Goal: Task Accomplishment & Management: Manage account settings

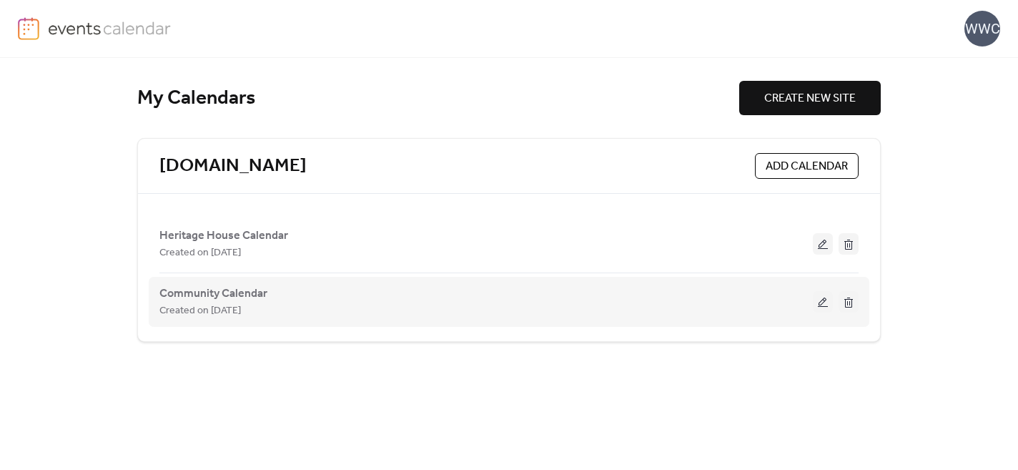
click at [822, 300] on button at bounding box center [823, 301] width 20 height 21
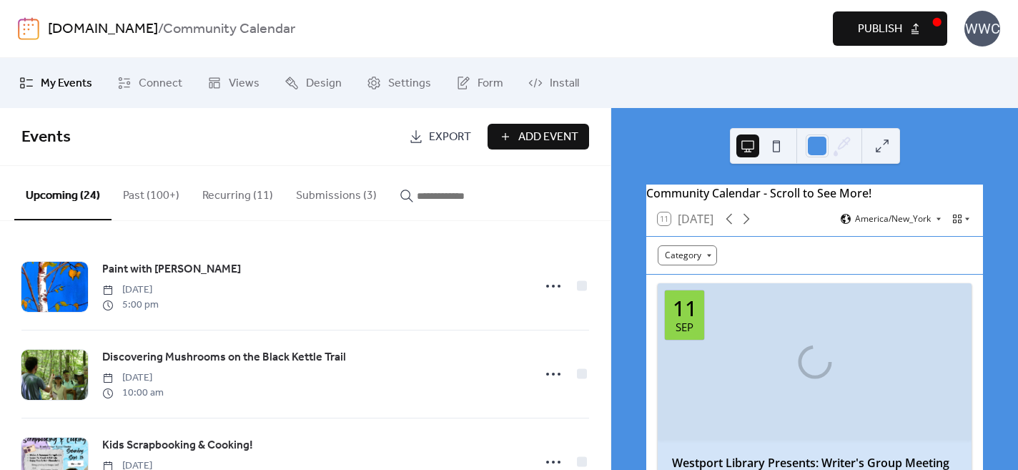
click at [317, 195] on button "Submissions (3)" at bounding box center [337, 192] width 104 height 53
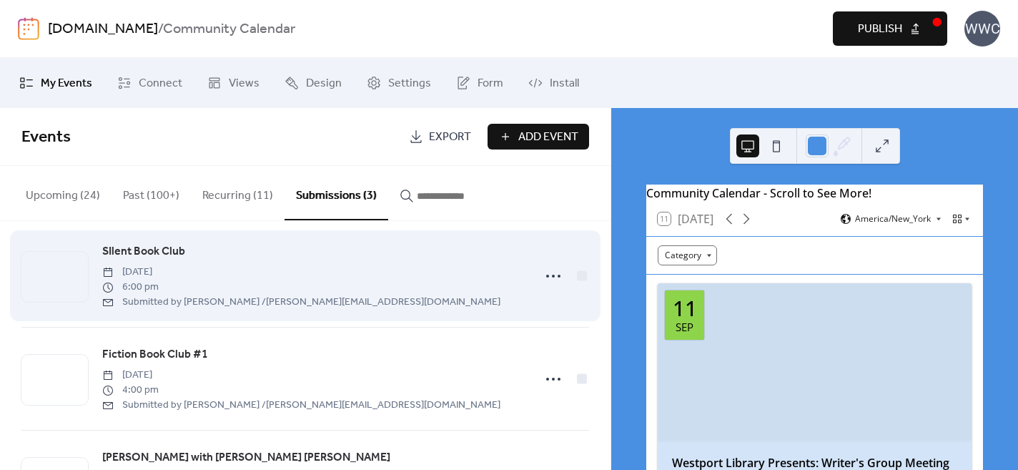
scroll to position [17, 0]
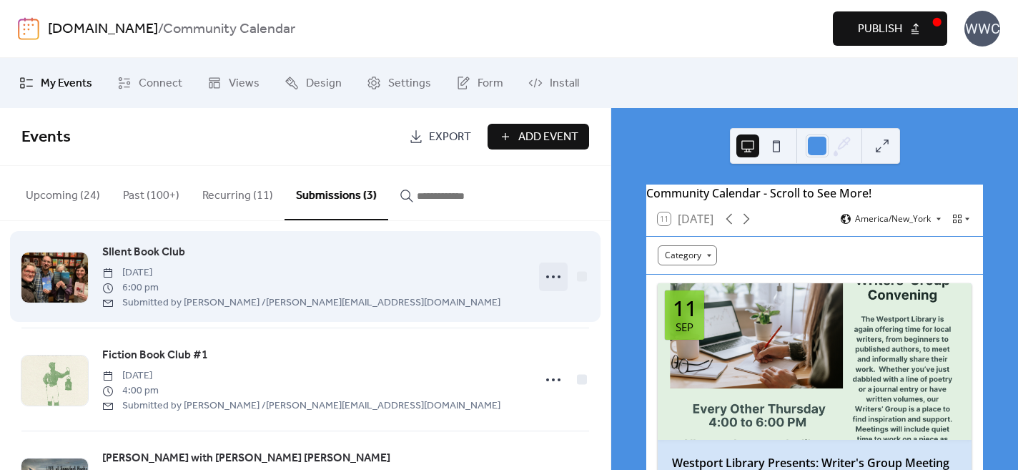
click at [547, 277] on icon at bounding box center [553, 276] width 23 height 23
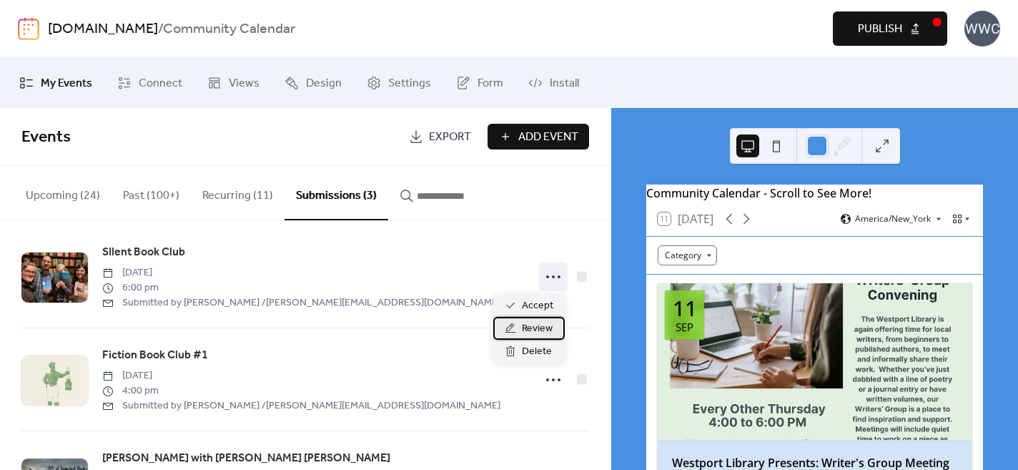
click at [537, 327] on span "Review" at bounding box center [537, 328] width 31 height 17
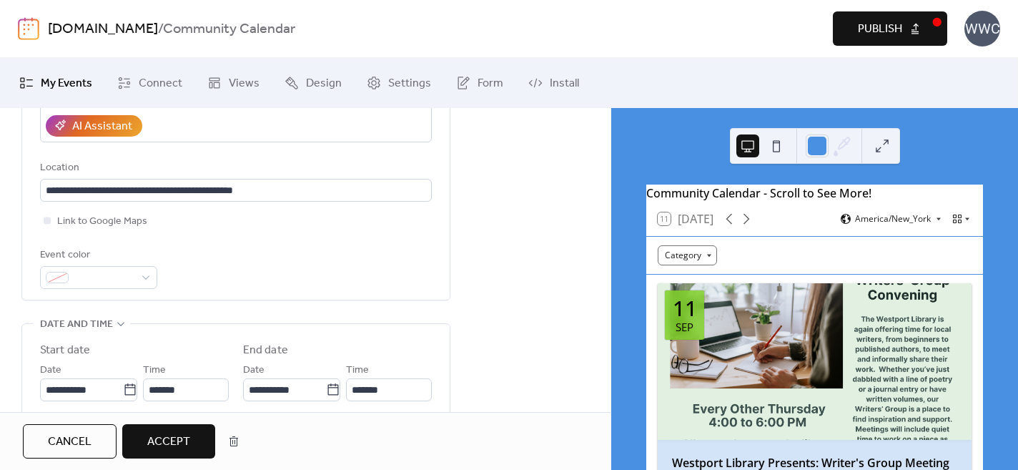
scroll to position [377, 0]
click at [47, 216] on div at bounding box center [47, 219] width 7 height 7
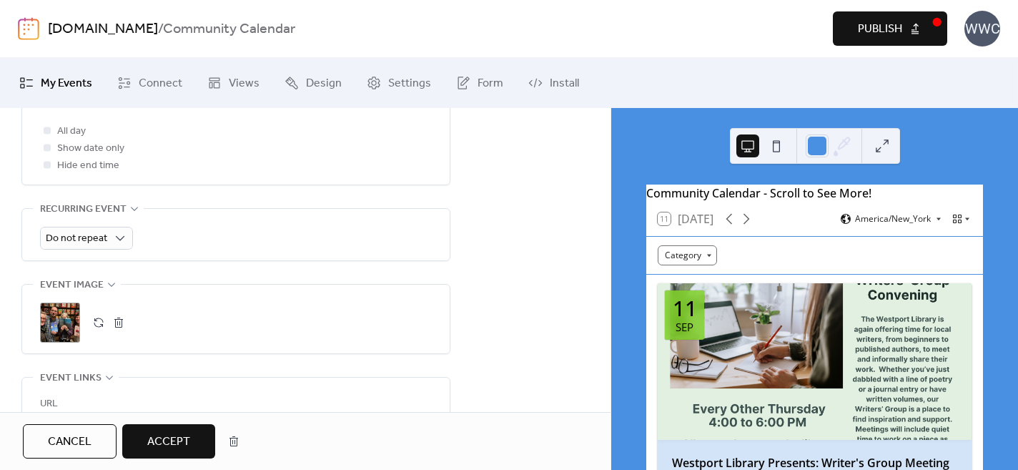
scroll to position [656, 0]
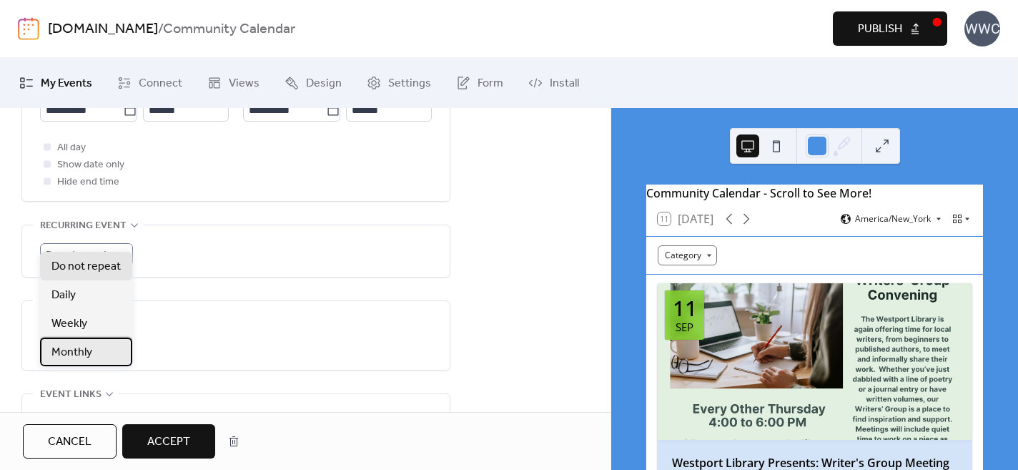
click at [67, 357] on span "Monthly" at bounding box center [71, 352] width 41 height 17
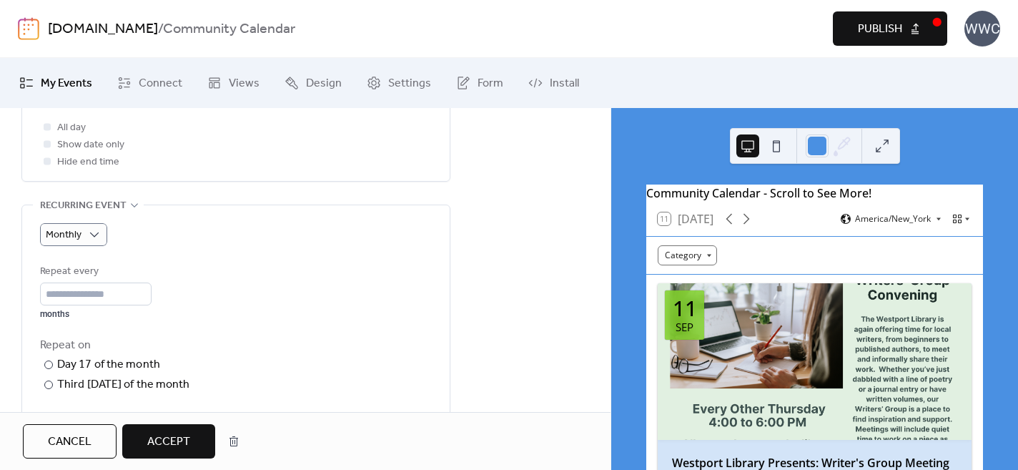
scroll to position [678, 0]
click at [49, 378] on div at bounding box center [48, 382] width 9 height 9
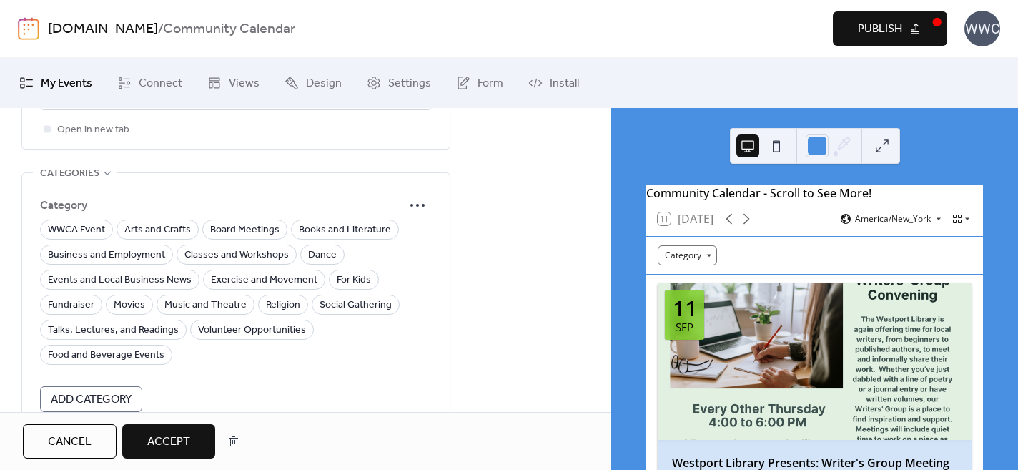
scroll to position [1343, 0]
click at [357, 220] on span "Books and Literature" at bounding box center [345, 228] width 92 height 17
click at [328, 295] on span "Social Gathering" at bounding box center [356, 303] width 72 height 17
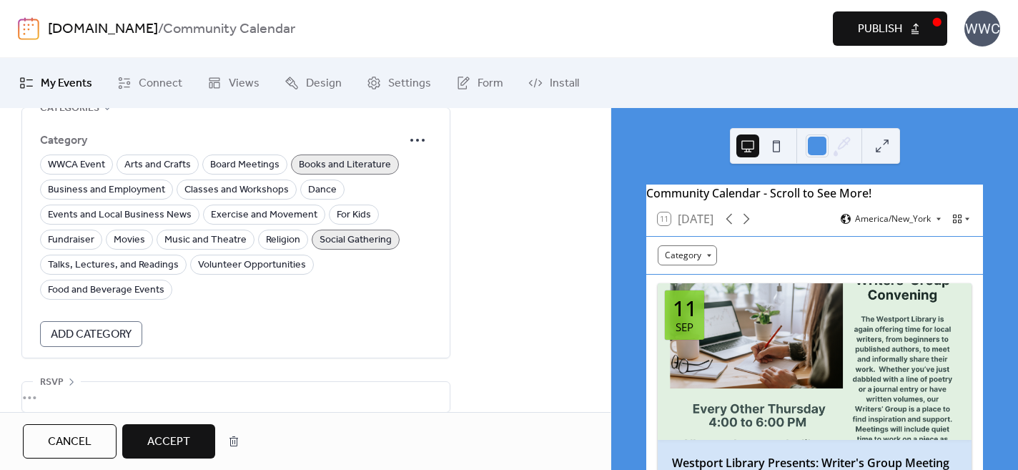
click at [172, 442] on span "Accept" at bounding box center [168, 441] width 43 height 17
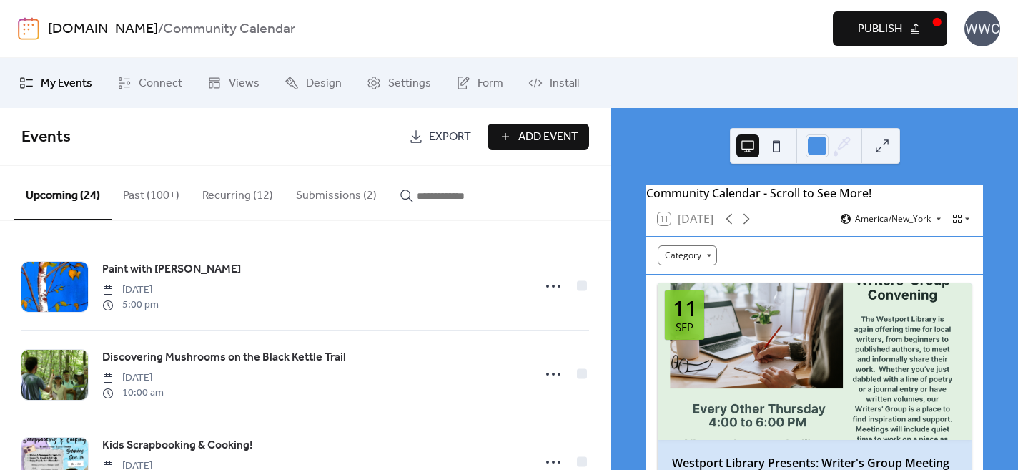
click at [870, 29] on span "Publish" at bounding box center [880, 29] width 44 height 17
click at [326, 196] on button "Submissions (2)" at bounding box center [337, 192] width 104 height 53
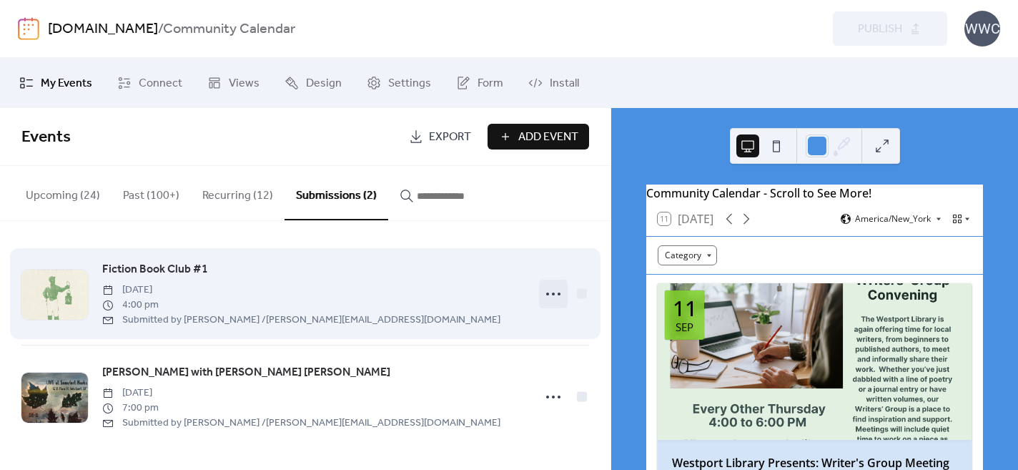
click at [549, 290] on icon at bounding box center [553, 293] width 23 height 23
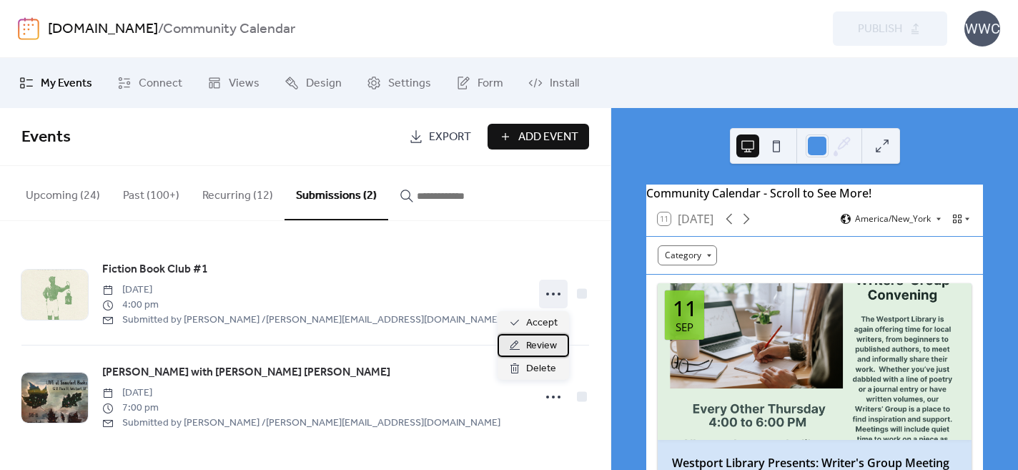
click at [530, 350] on span "Review" at bounding box center [541, 345] width 31 height 17
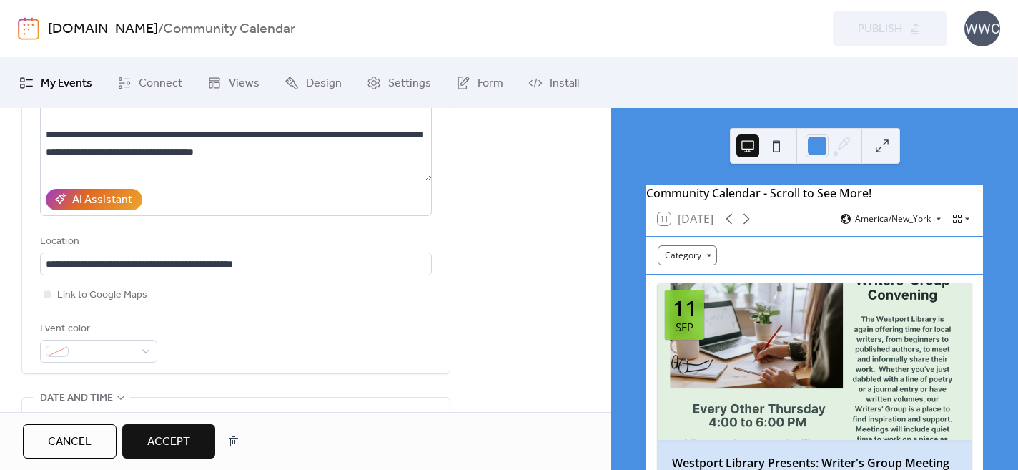
scroll to position [315, 0]
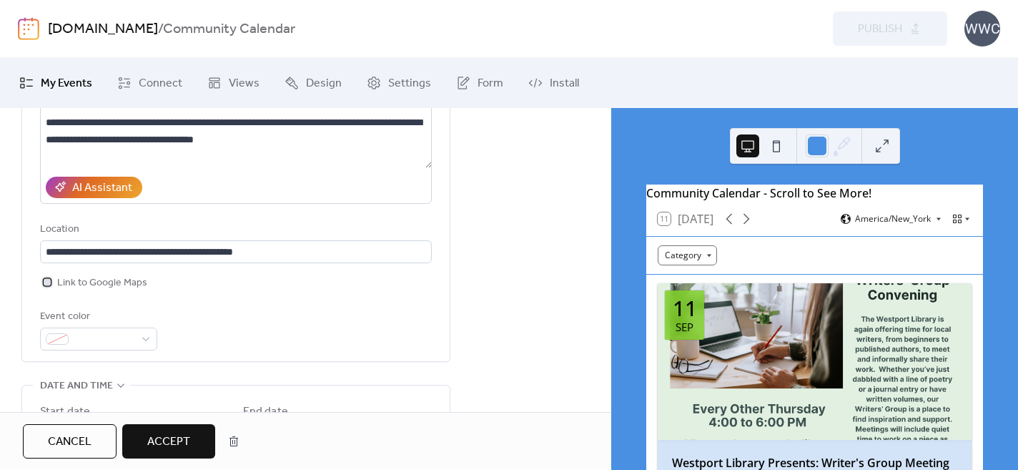
click at [49, 278] on div at bounding box center [47, 281] width 7 height 7
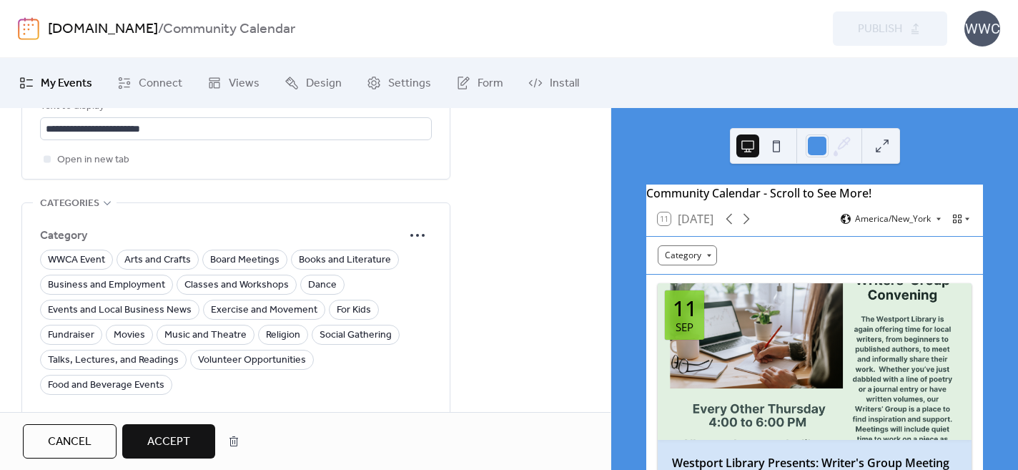
scroll to position [1023, 0]
click at [310, 251] on span "Books and Literature" at bounding box center [345, 259] width 92 height 17
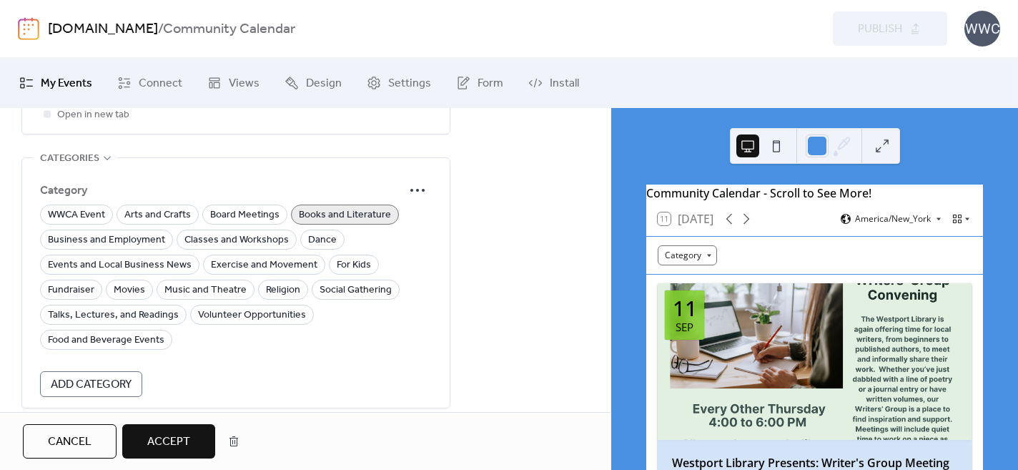
scroll to position [1073, 0]
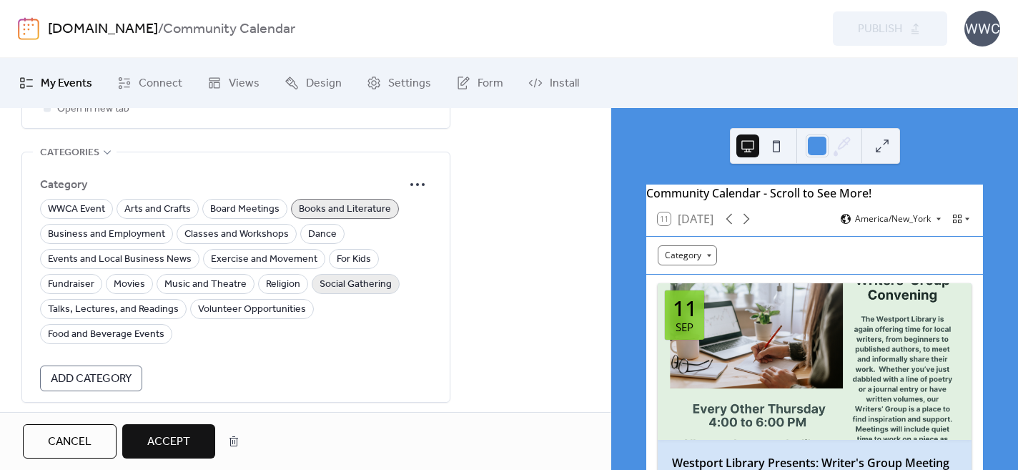
click at [322, 276] on span "Social Gathering" at bounding box center [356, 284] width 72 height 17
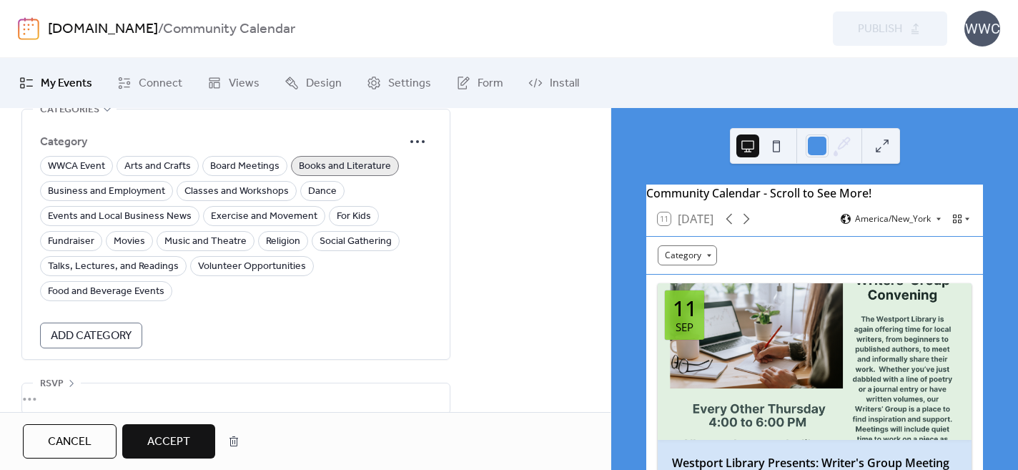
scroll to position [1118, 0]
click at [178, 437] on span "Accept" at bounding box center [168, 441] width 43 height 17
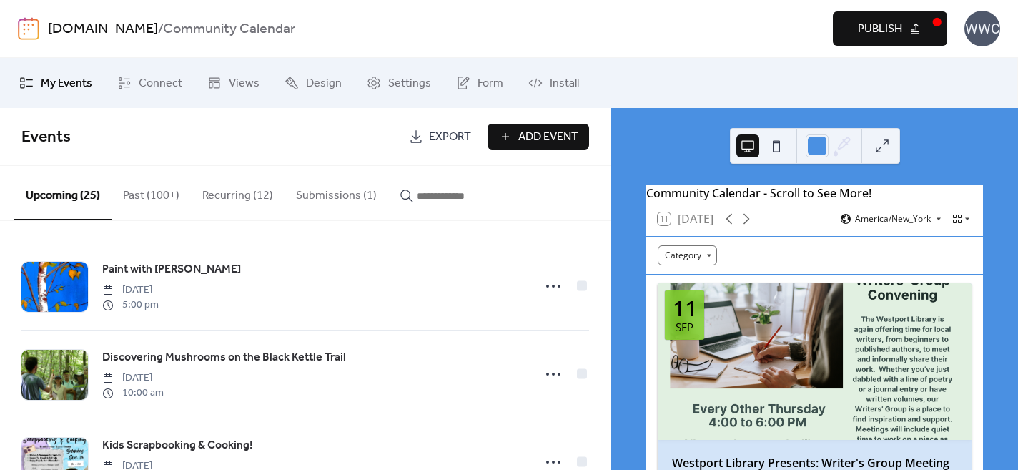
click at [882, 29] on span "Publish" at bounding box center [880, 29] width 44 height 17
click at [322, 194] on button "Submissions (1)" at bounding box center [337, 192] width 104 height 53
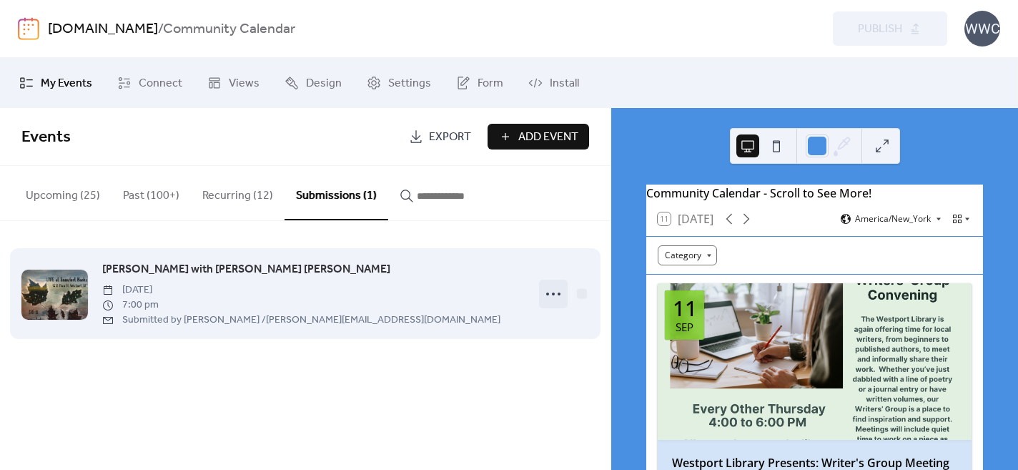
click at [550, 292] on icon at bounding box center [553, 293] width 23 height 23
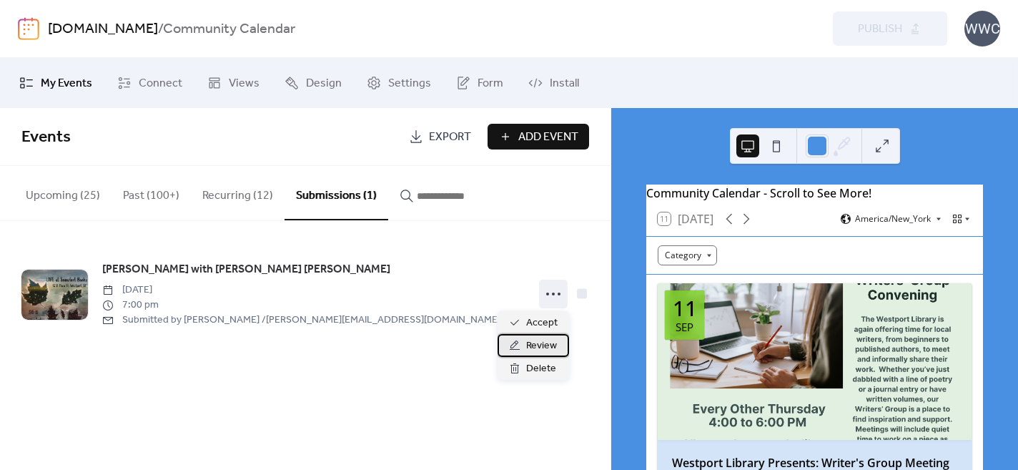
click at [536, 344] on span "Review" at bounding box center [541, 345] width 31 height 17
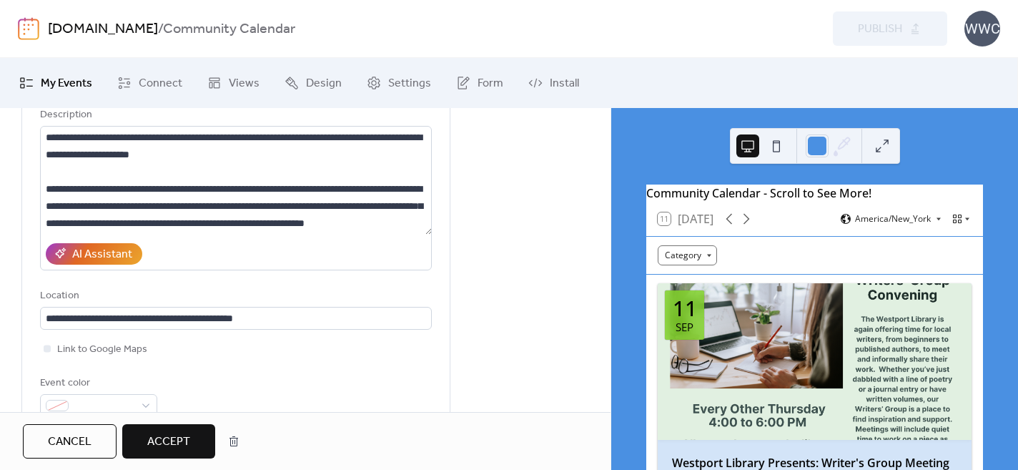
scroll to position [255, 0]
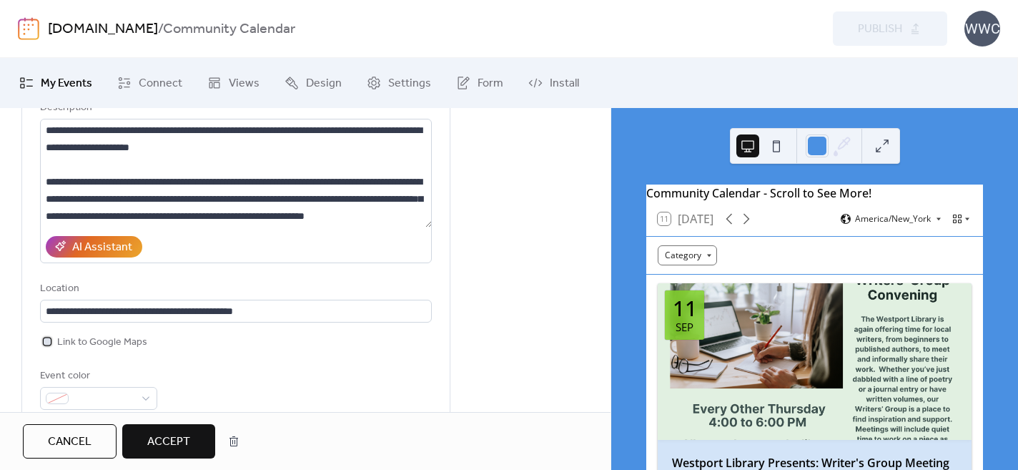
click at [47, 337] on div at bounding box center [47, 340] width 7 height 7
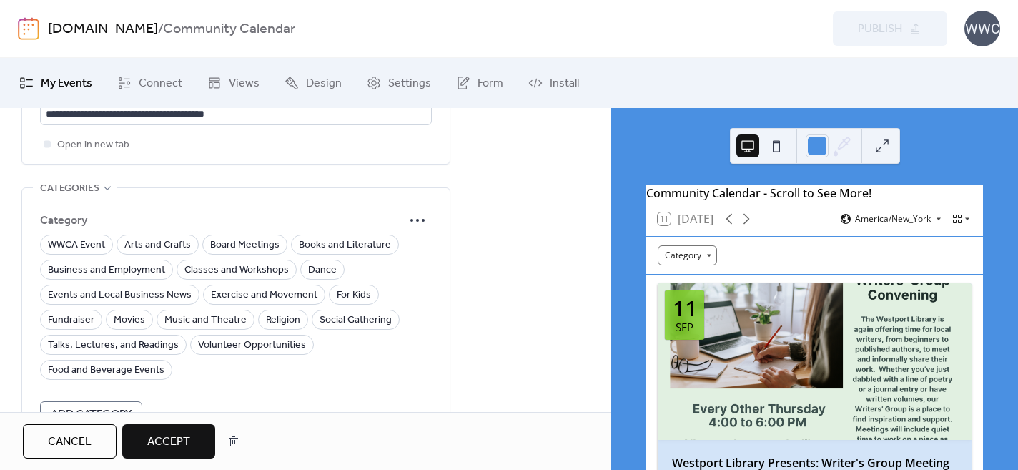
scroll to position [1043, 0]
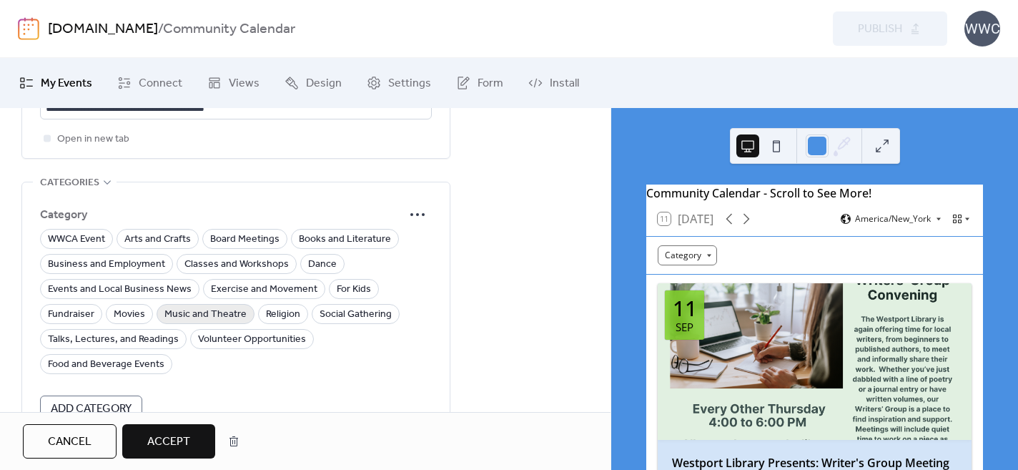
click at [194, 306] on span "Music and Theatre" at bounding box center [205, 314] width 82 height 17
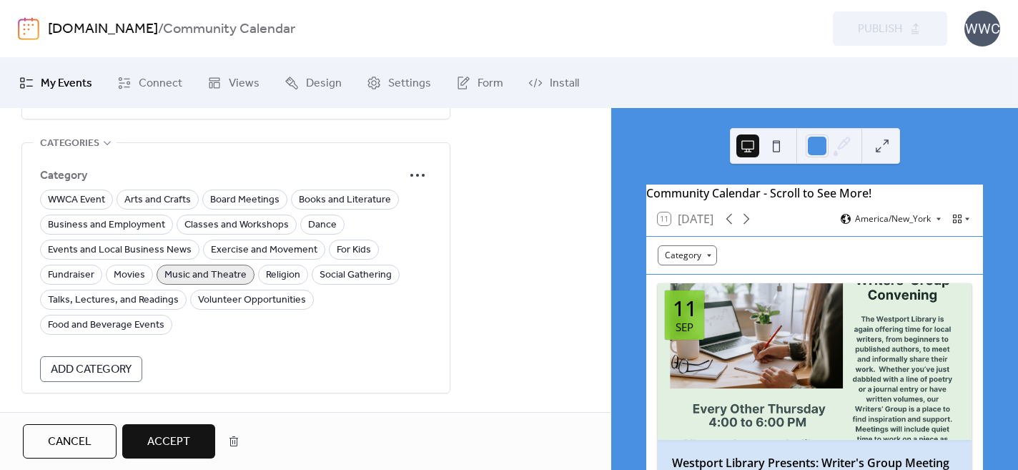
scroll to position [1118, 0]
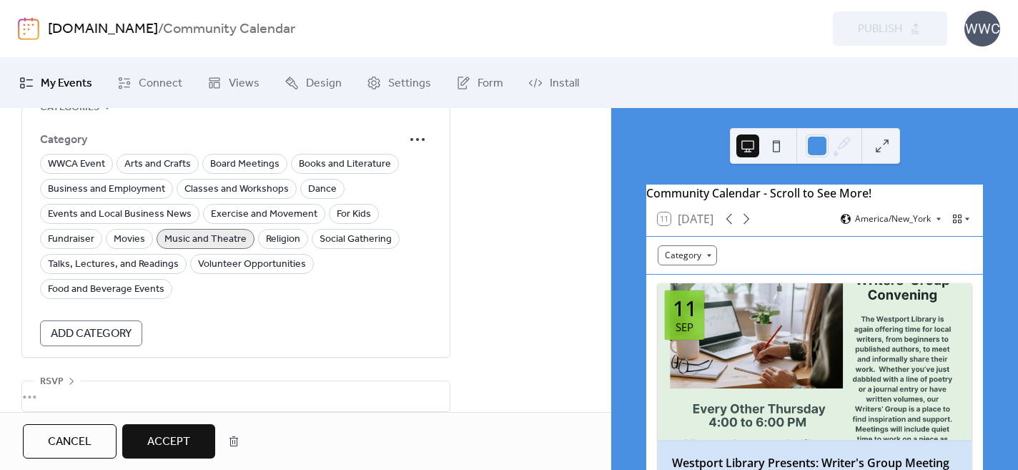
click at [170, 436] on span "Accept" at bounding box center [168, 441] width 43 height 17
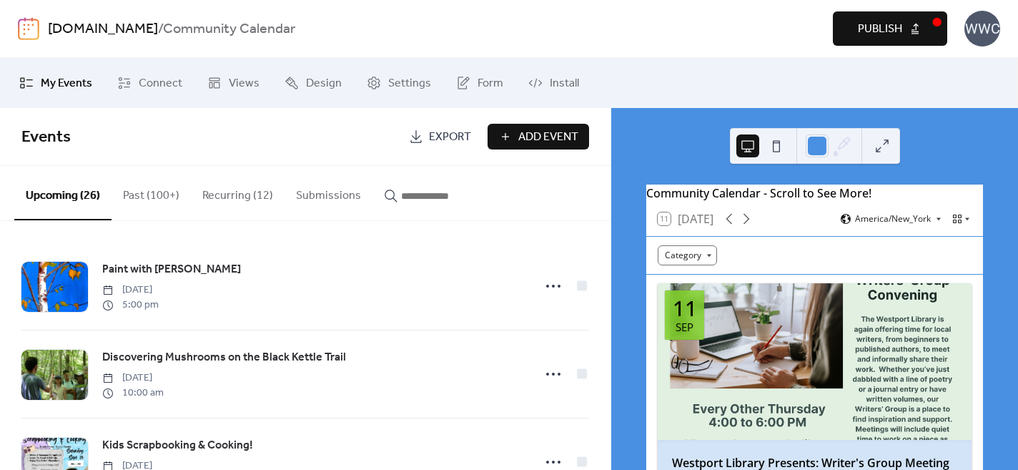
click at [874, 27] on span "Publish" at bounding box center [880, 29] width 44 height 17
click at [232, 193] on button "Recurring (12)" at bounding box center [238, 192] width 94 height 53
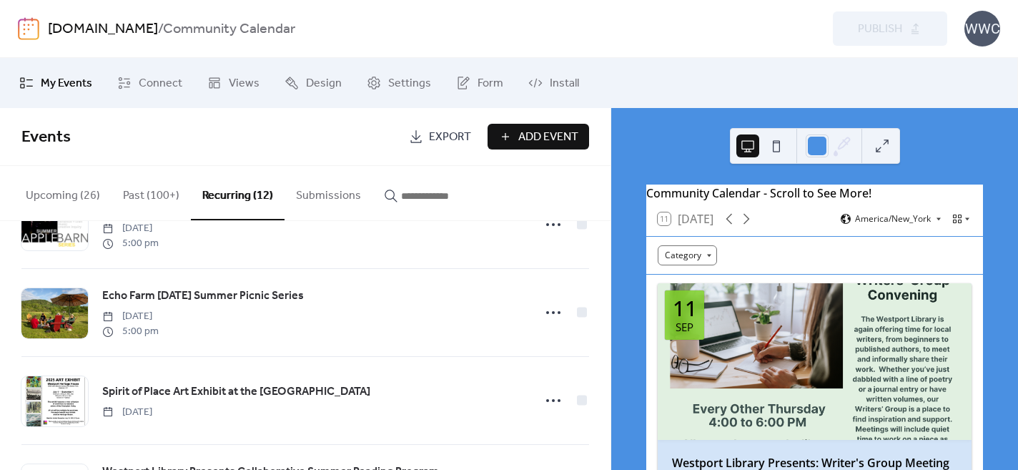
scroll to position [592, 0]
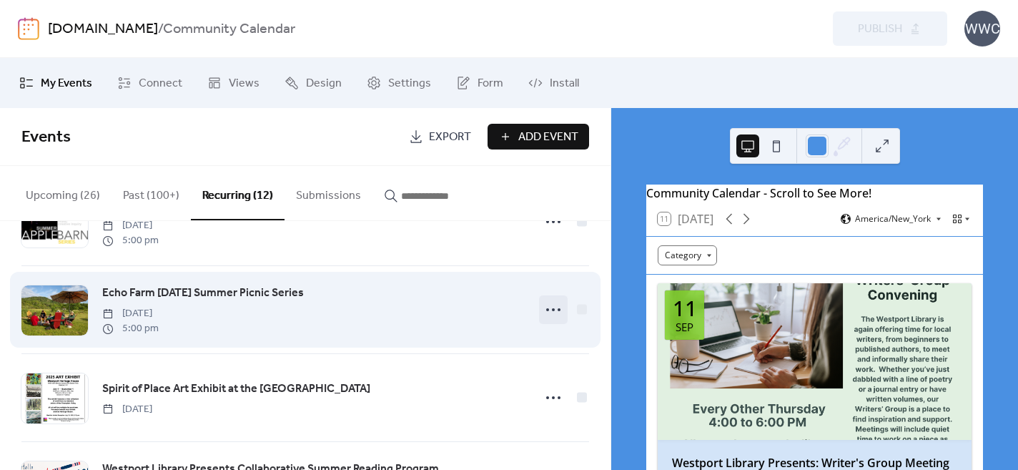
click at [547, 315] on icon at bounding box center [553, 309] width 23 height 23
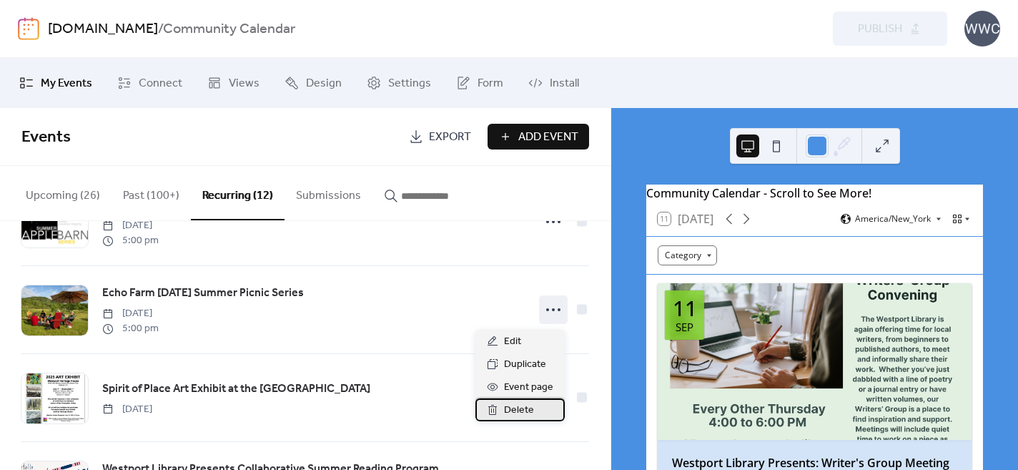
click at [517, 410] on span "Delete" at bounding box center [519, 410] width 30 height 17
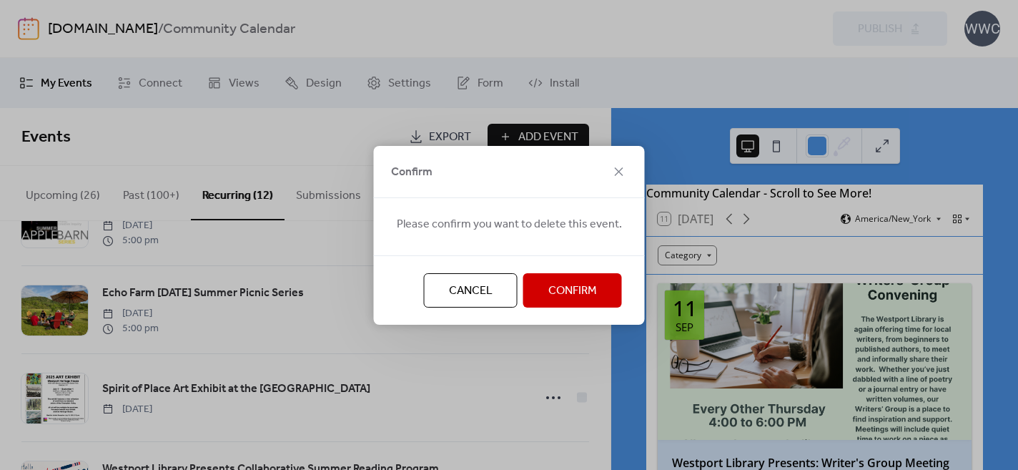
click at [550, 291] on span "Confirm" at bounding box center [572, 290] width 49 height 17
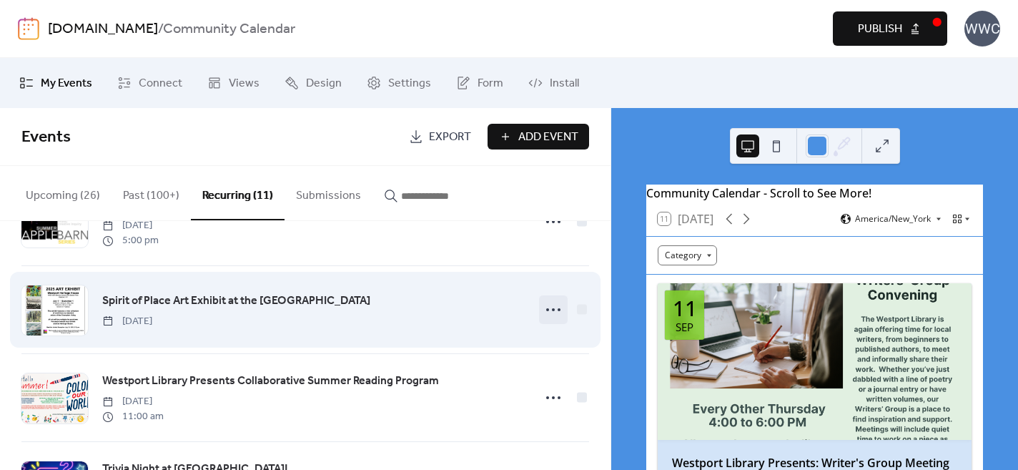
click at [546, 310] on icon at bounding box center [553, 309] width 23 height 23
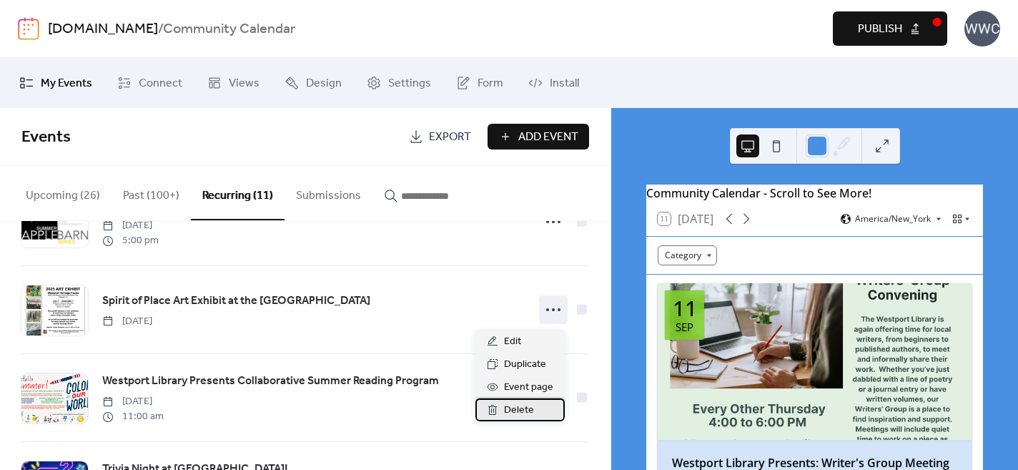
click at [516, 406] on span "Delete" at bounding box center [519, 410] width 30 height 17
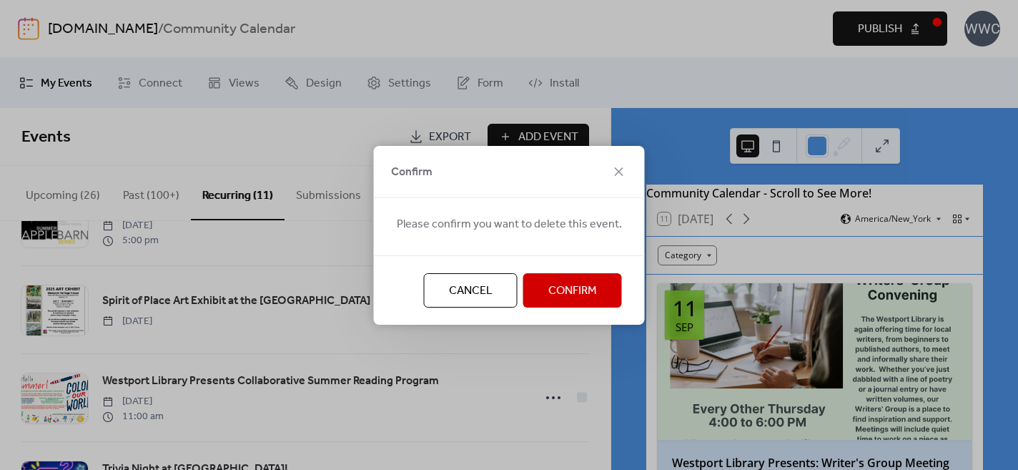
click at [548, 292] on span "Confirm" at bounding box center [572, 290] width 49 height 17
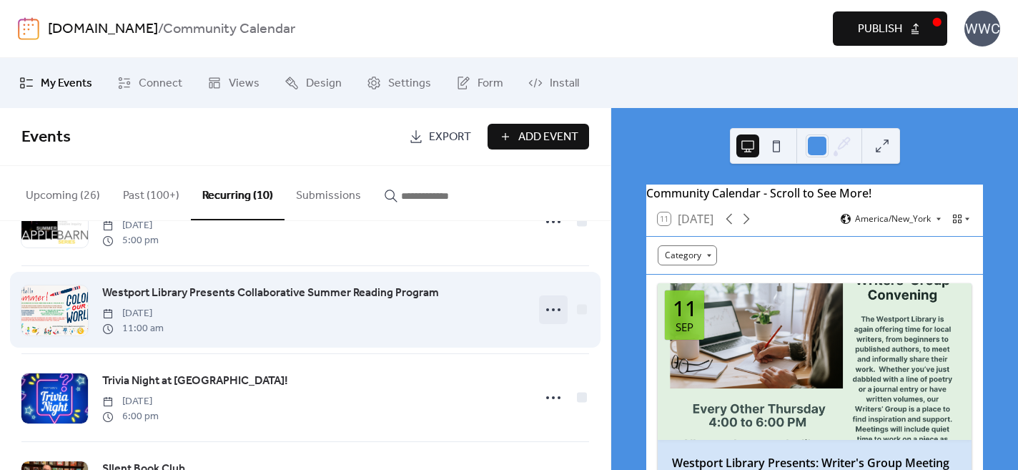
click at [551, 310] on icon at bounding box center [553, 309] width 23 height 23
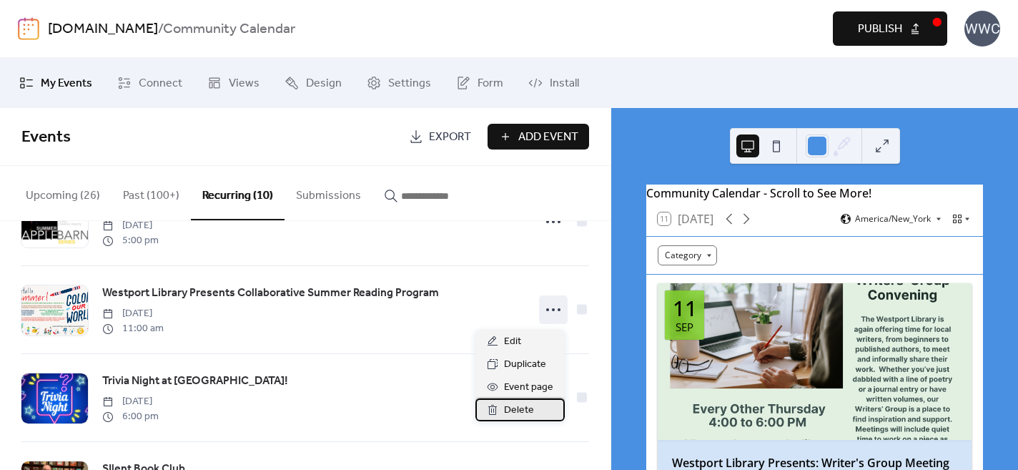
click at [515, 410] on span "Delete" at bounding box center [519, 410] width 30 height 17
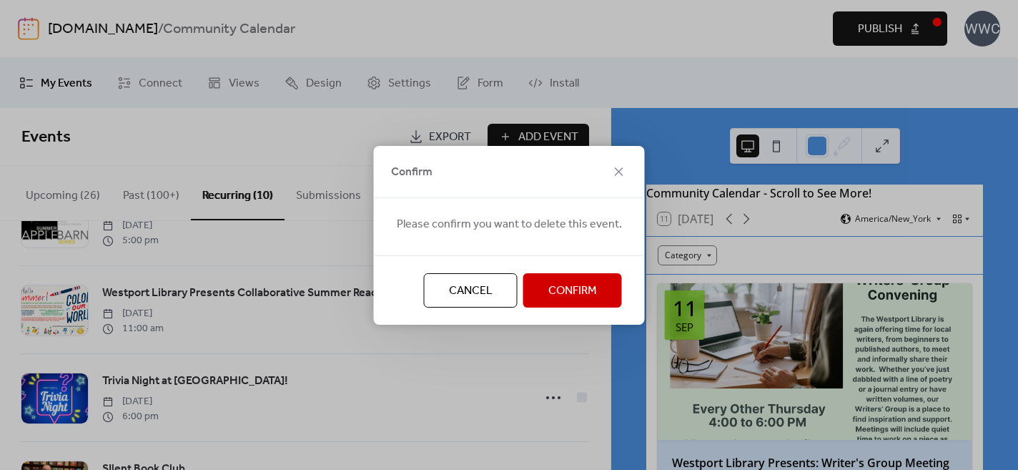
click at [549, 291] on span "Confirm" at bounding box center [572, 290] width 49 height 17
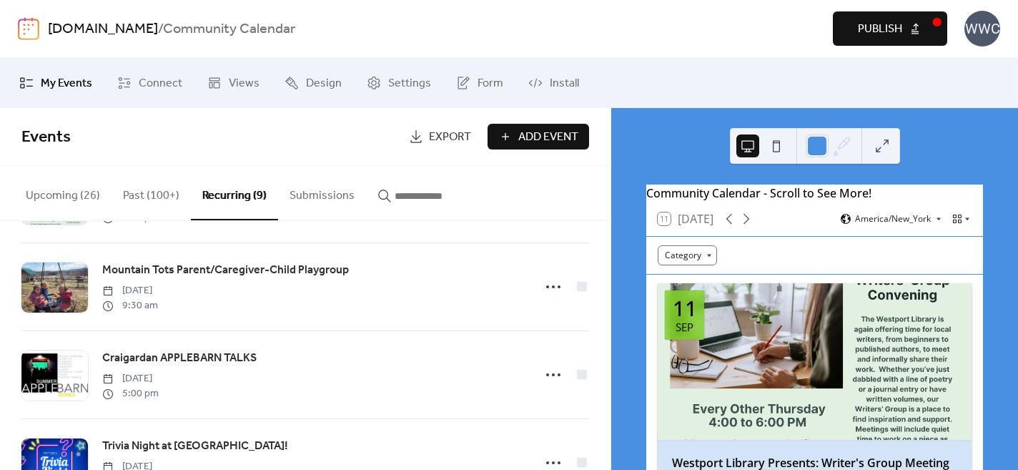
scroll to position [465, 0]
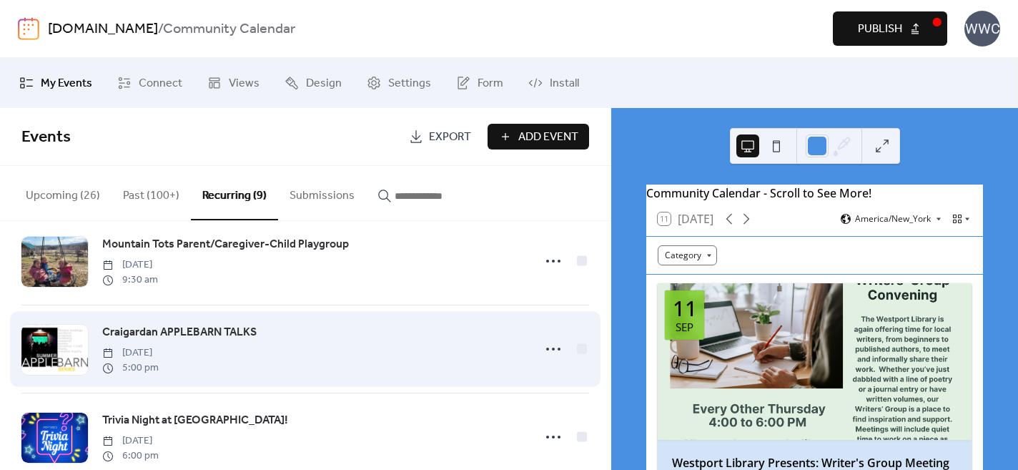
click at [221, 335] on span "Craigardan APPLEBARN TALKS" at bounding box center [179, 332] width 154 height 17
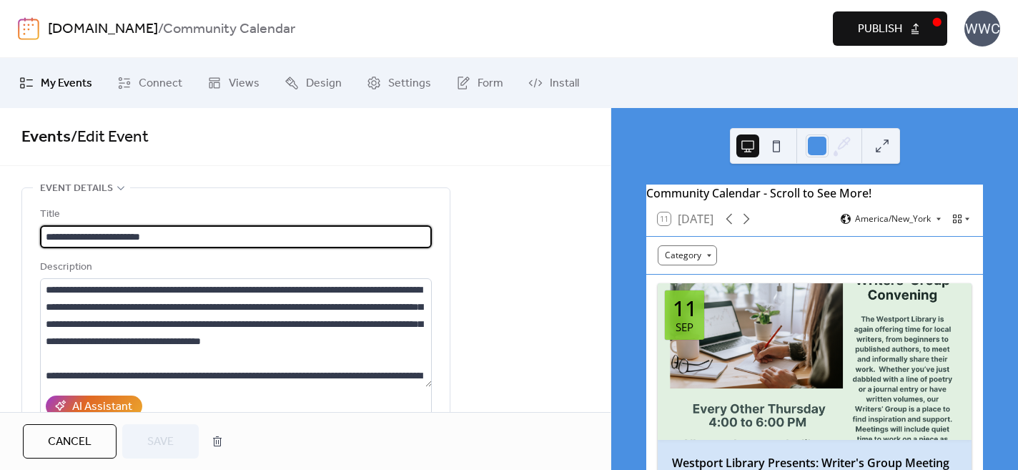
type input "**********"
